Goal: Check status: Check status

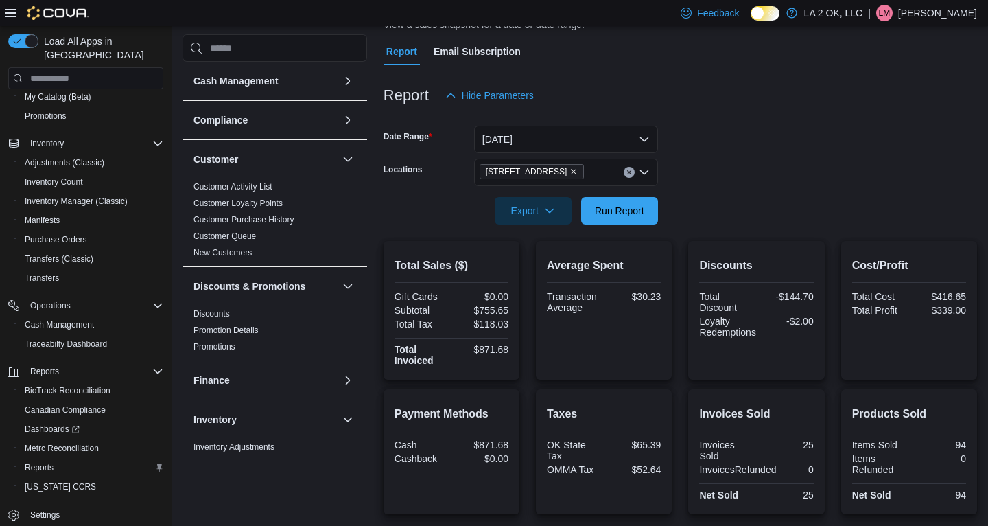
scroll to position [106, 0]
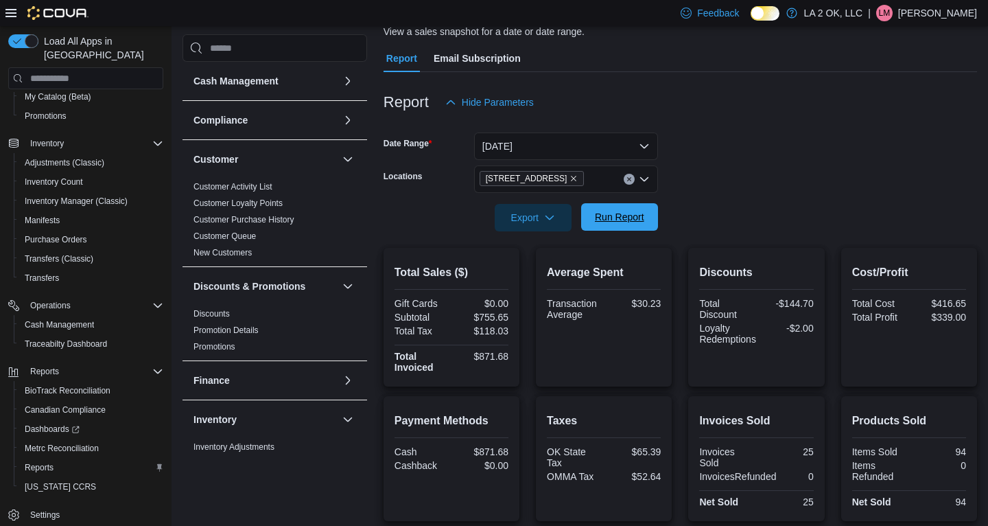
click at [621, 220] on span "Run Report" at bounding box center [619, 217] width 49 height 14
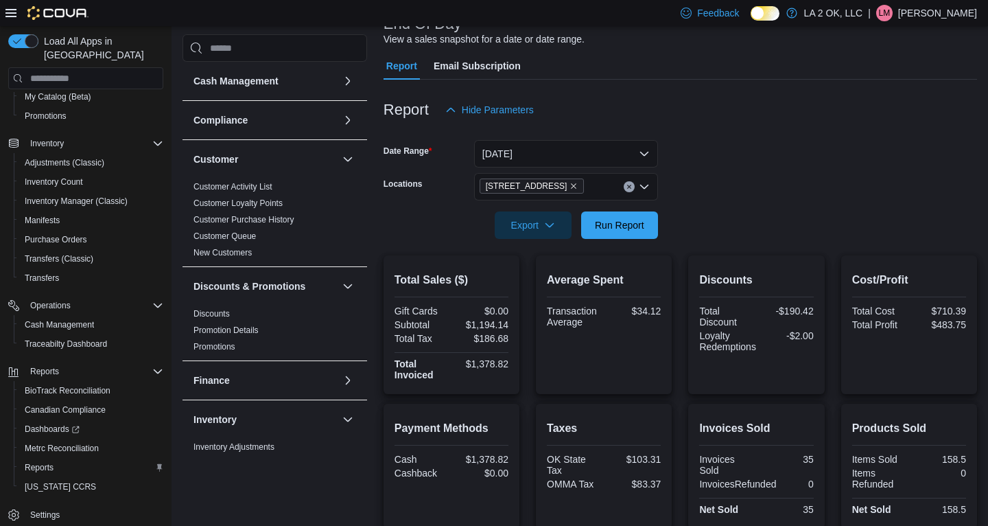
scroll to position [88, 0]
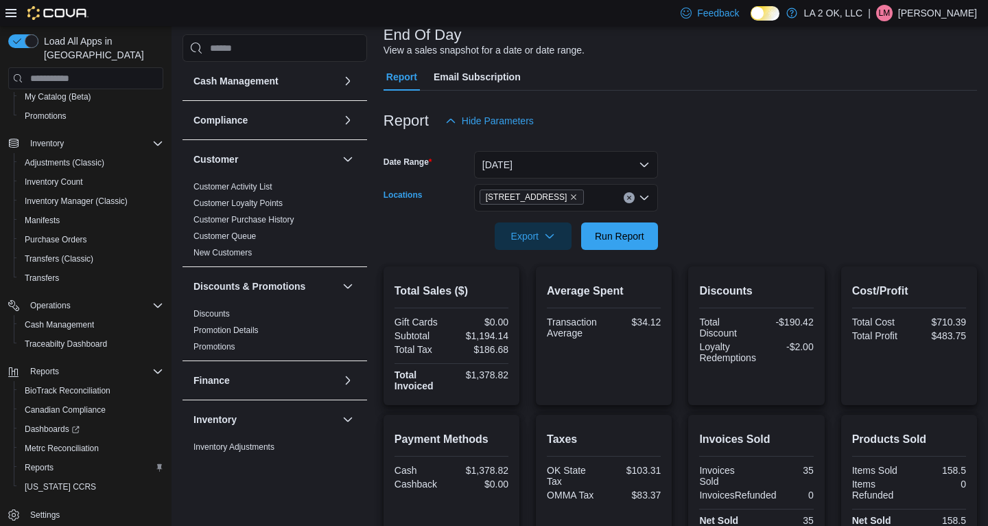
click at [631, 197] on icon "Clear input" at bounding box center [628, 197] width 5 height 5
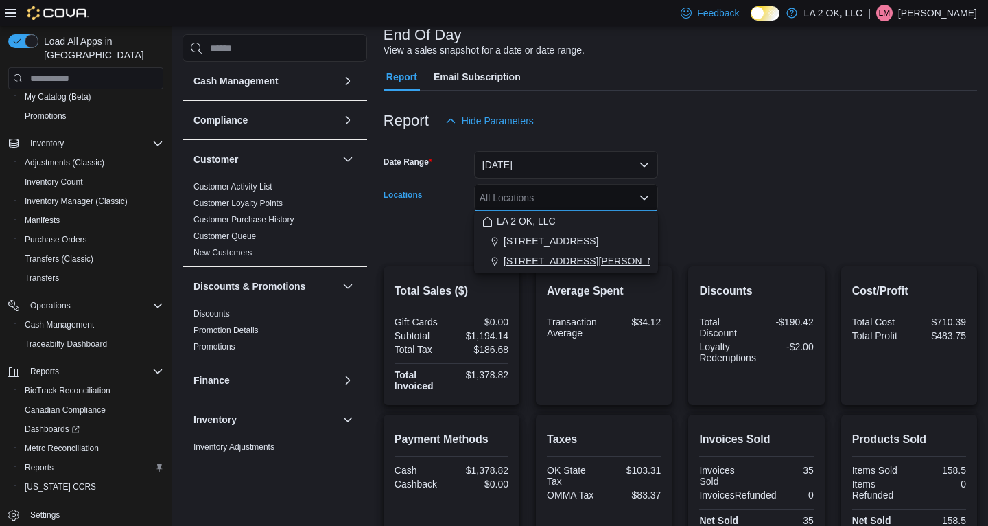
click at [580, 258] on span "[STREET_ADDRESS][PERSON_NAME]" at bounding box center [591, 261] width 174 height 14
click at [777, 175] on form "Date Range [DATE] Locations [STREET_ADDRESS][PERSON_NAME] Selected. [STREET_ADD…" at bounding box center [680, 191] width 593 height 115
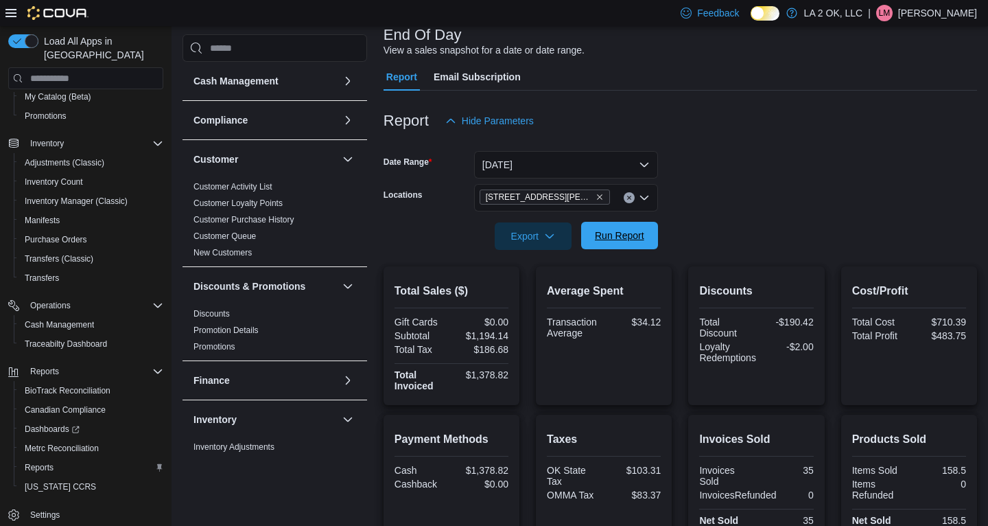
click at [624, 239] on span "Run Report" at bounding box center [619, 235] width 49 height 14
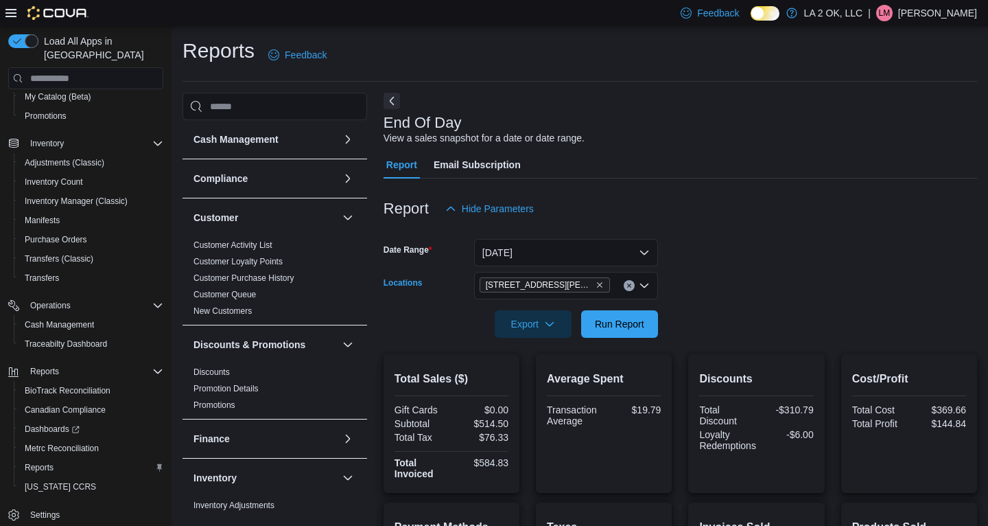
click at [627, 287] on icon "Clear input" at bounding box center [628, 285] width 3 height 3
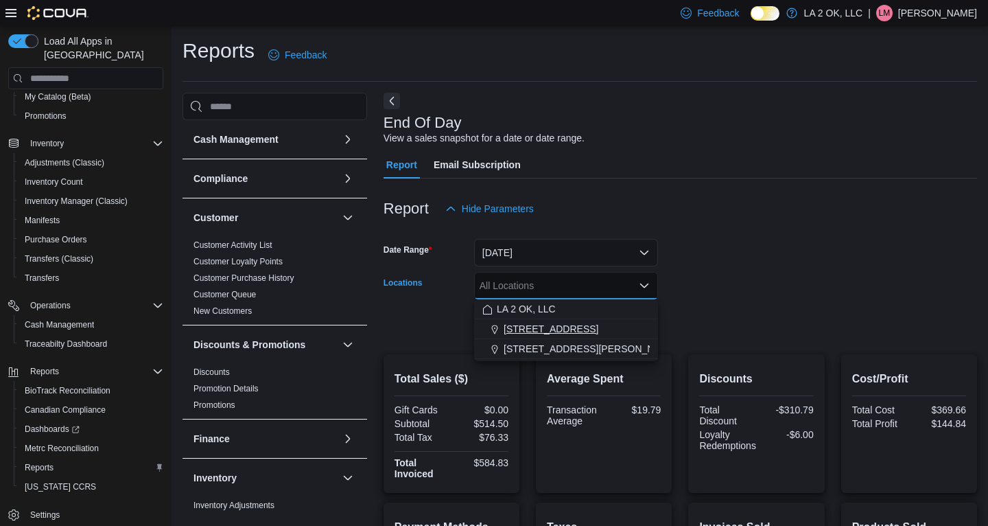
click at [559, 334] on div "[STREET_ADDRESS]" at bounding box center [565, 329] width 167 height 14
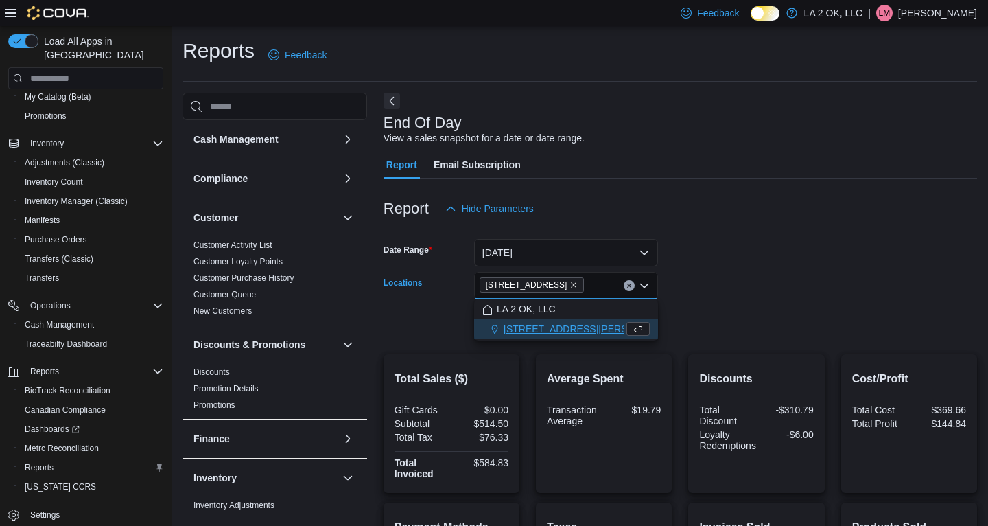
click at [775, 265] on form "Date Range [DATE] Locations [STREET_ADDRESS][GEOGRAPHIC_DATA] box. Selected. [S…" at bounding box center [680, 279] width 593 height 115
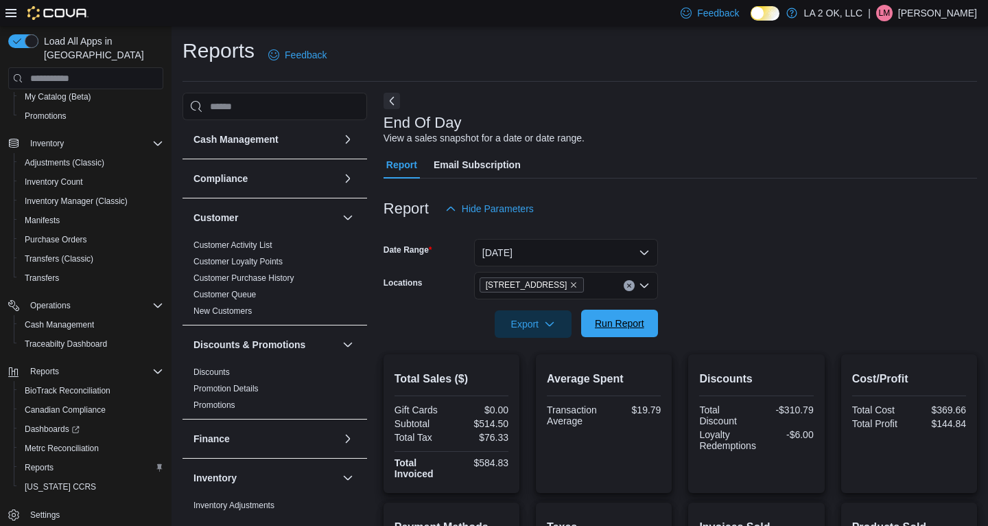
click at [630, 318] on span "Run Report" at bounding box center [619, 323] width 49 height 14
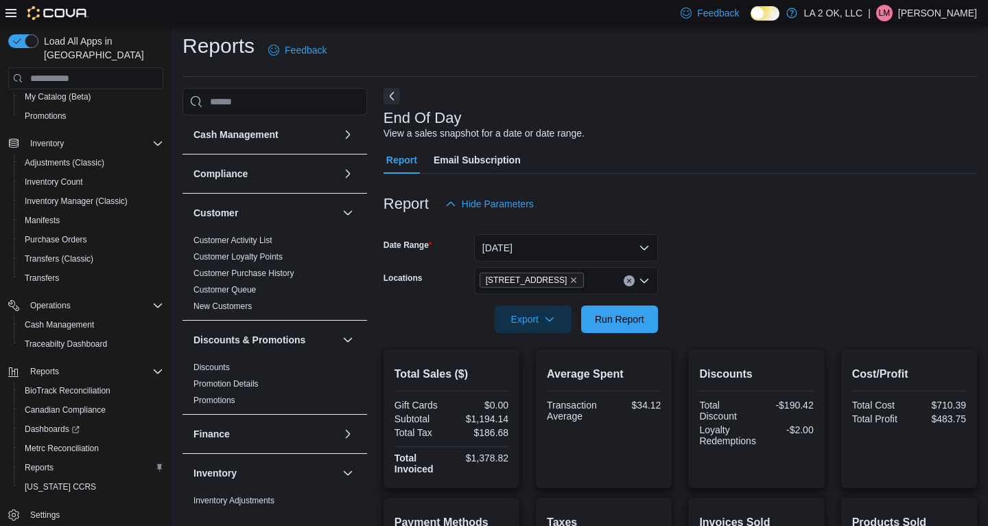
scroll to position [8, 0]
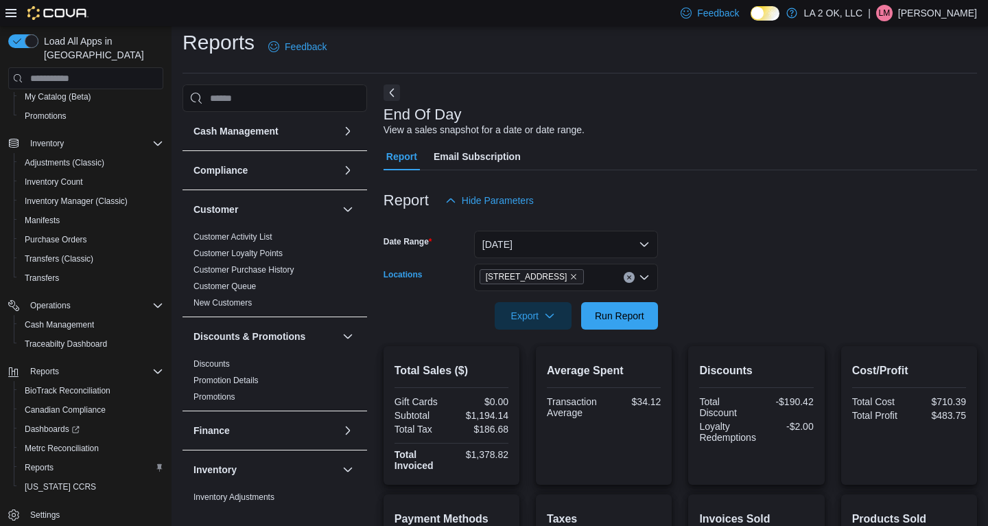
click at [632, 281] on button "Clear input" at bounding box center [629, 277] width 11 height 11
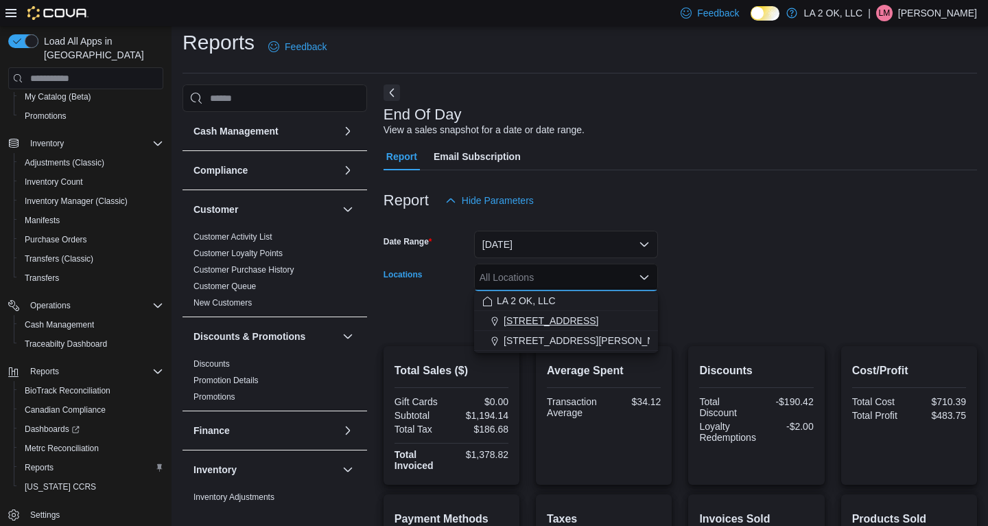
click at [582, 317] on div "[STREET_ADDRESS]" at bounding box center [565, 321] width 167 height 14
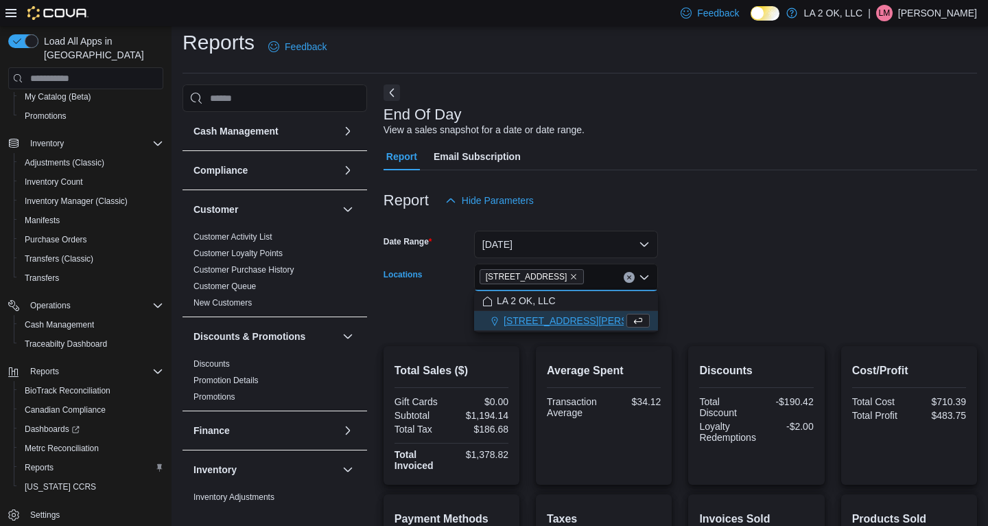
click at [696, 287] on form "Date Range [DATE] Locations [STREET_ADDRESS][GEOGRAPHIC_DATA] box. Selected. [S…" at bounding box center [680, 271] width 593 height 115
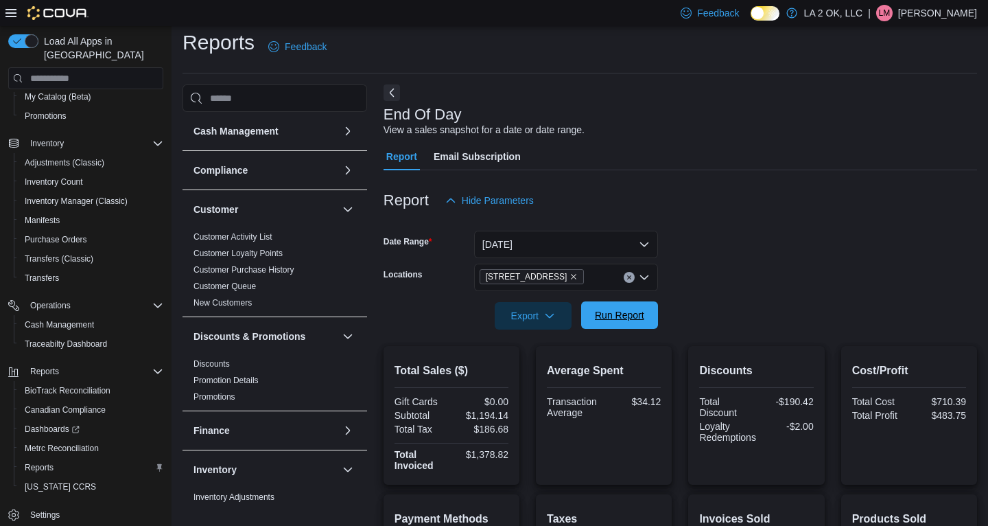
click at [609, 321] on span "Run Report" at bounding box center [619, 315] width 49 height 14
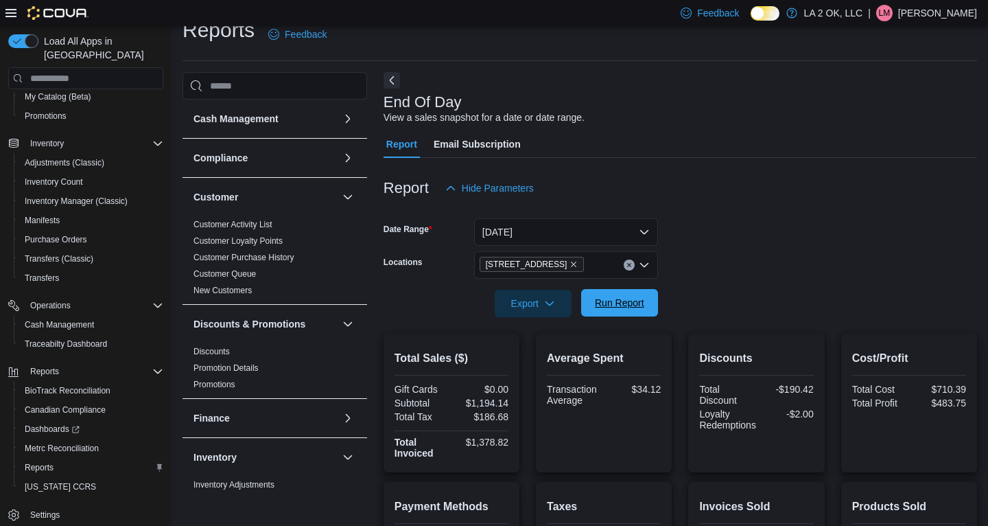
scroll to position [23, 0]
